Goal: Entertainment & Leisure: Consume media (video, audio)

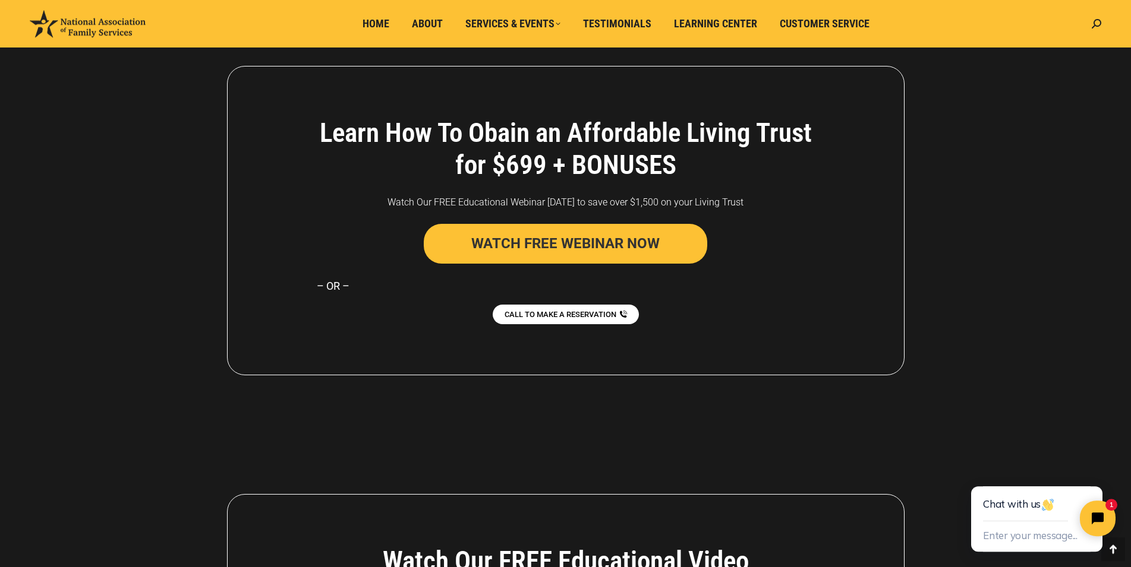
scroll to position [1708, 0]
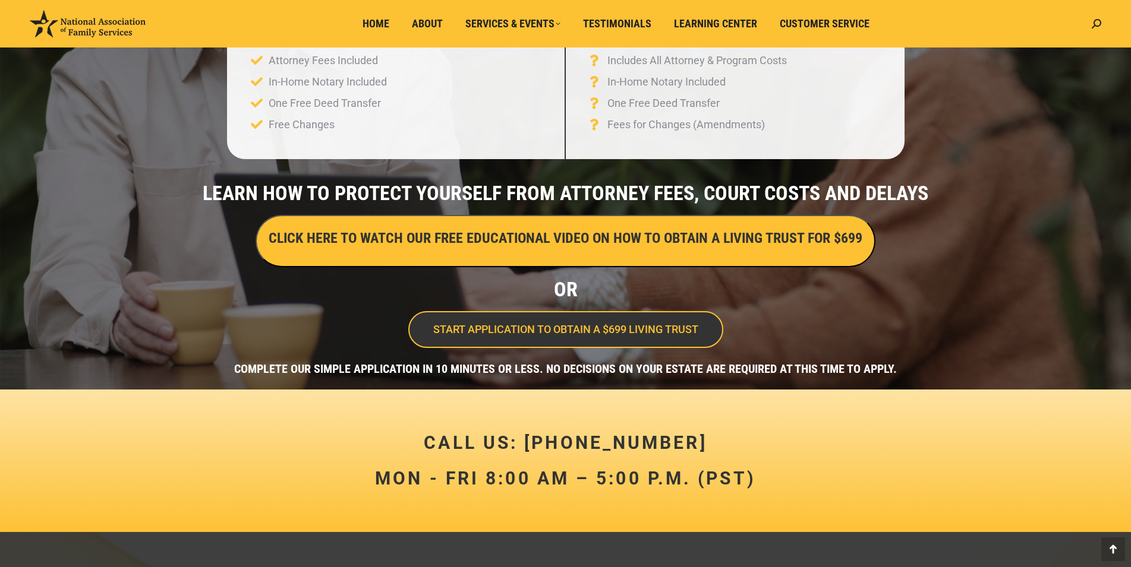
scroll to position [267, 0]
click at [576, 239] on h3 "CLICK HERE TO WATCH OUR FREE EDUCATIONAL VIDEO ON HOW TO OBTAIN A LIVING TRUST …" at bounding box center [566, 238] width 594 height 20
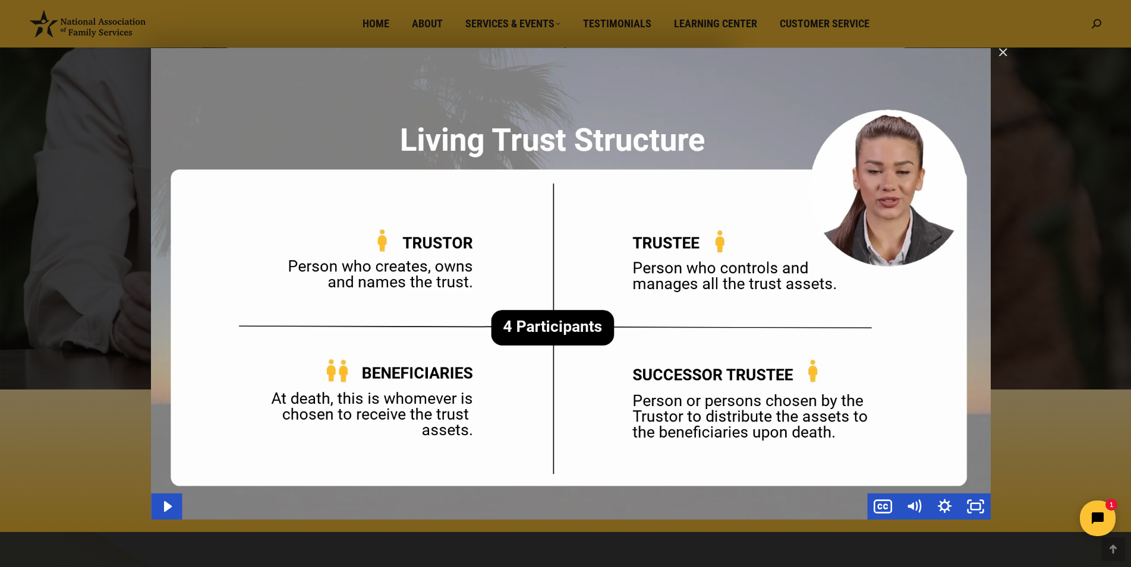
scroll to position [0, 0]
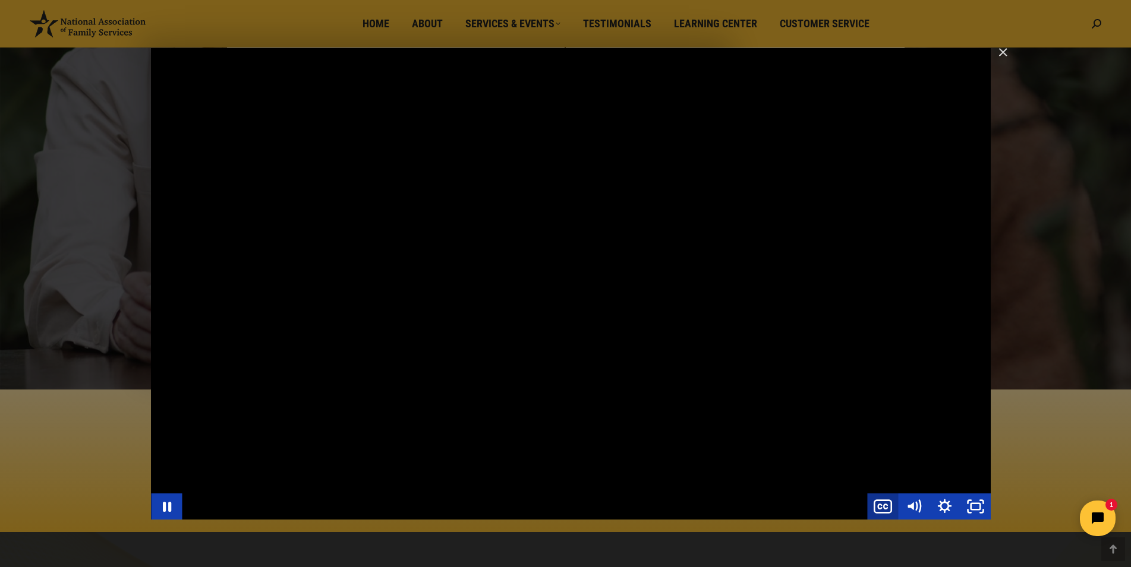
click at [886, 506] on icon "Show captions menu" at bounding box center [886, 507] width 4 height 4
click at [922, 451] on label "English" at bounding box center [913, 449] width 154 height 27
click at [837, 436] on input "English" at bounding box center [836, 436] width 1 height 1
radio input "true"
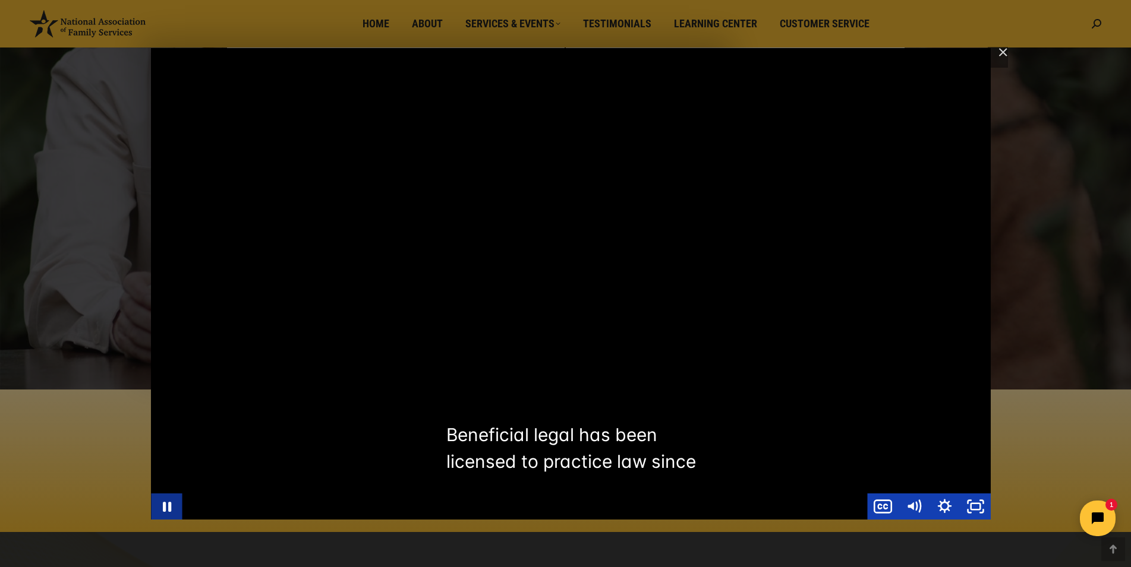
click at [175, 509] on icon "Pause" at bounding box center [166, 507] width 31 height 26
